Goal: Find specific page/section: Find specific page/section

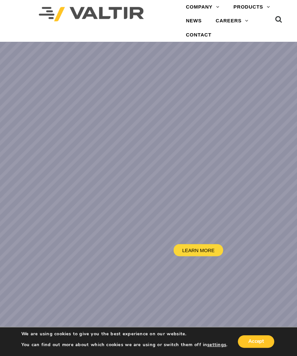
scroll to position [2, 0]
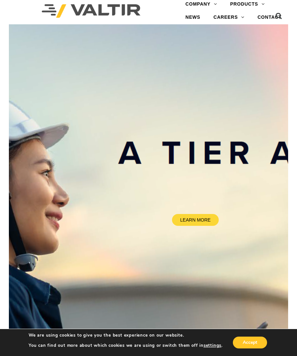
click at [251, 335] on button "Accept" at bounding box center [250, 343] width 34 height 12
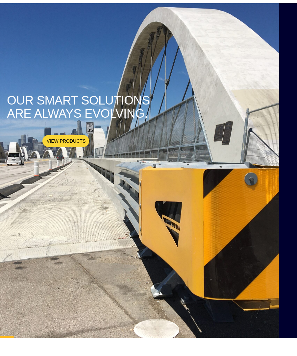
scroll to position [0, 0]
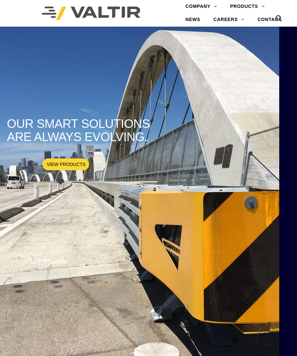
click at [214, 59] on link "INTERNATIONAL" at bounding box center [220, 59] width 82 height 13
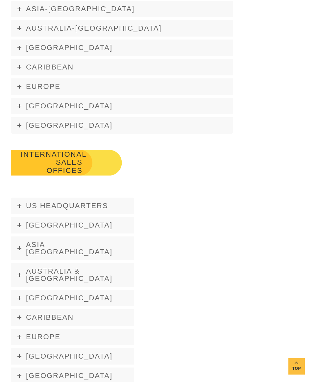
scroll to position [965, 0]
click at [51, 332] on span "Europe" at bounding box center [43, 336] width 35 height 8
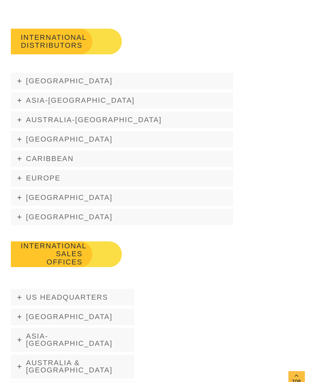
scroll to position [855, 0]
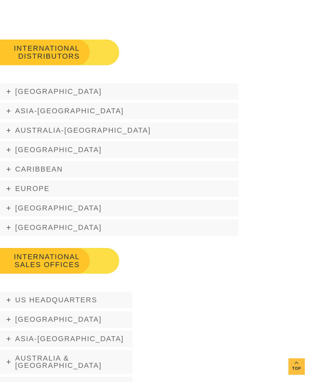
click at [43, 188] on span "Europe" at bounding box center [32, 188] width 35 height 8
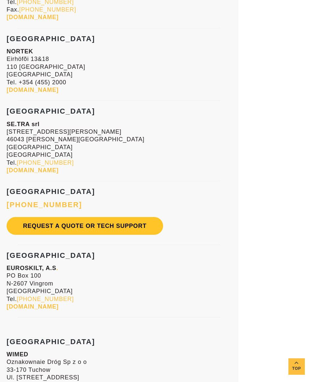
scroll to position [1765, 0]
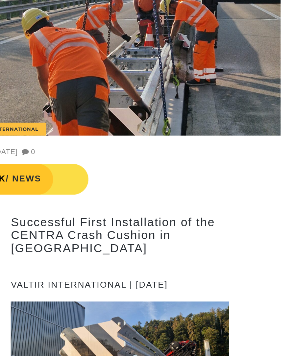
scroll to position [1281, 0]
